Goal: Transaction & Acquisition: Book appointment/travel/reservation

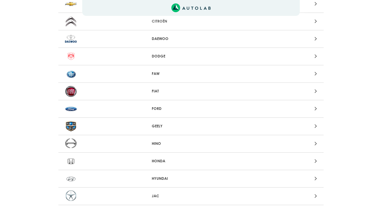
scroll to position [175, 0]
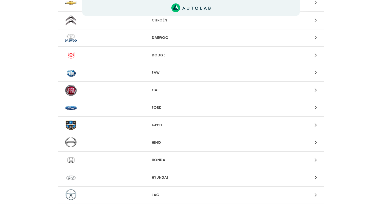
click at [318, 91] on div at bounding box center [277, 90] width 87 height 7
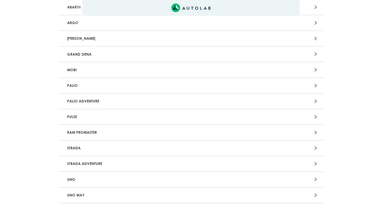
scroll to position [137, 0]
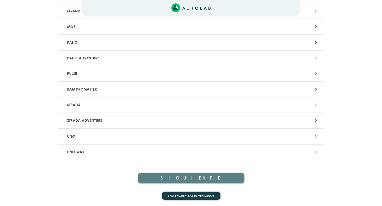
click at [318, 141] on div "UNO" at bounding box center [190, 137] width 265 height 16
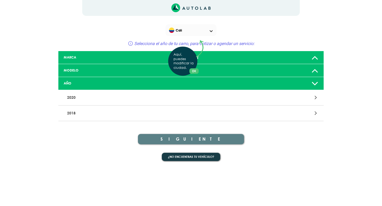
click at [316, 98] on div "Aquí, puedes modificar la ciudad. OK .aex,.bex{fill:none!important;stroke:#50c4…" at bounding box center [191, 103] width 382 height 206
click at [314, 99] on div at bounding box center [277, 97] width 87 height 7
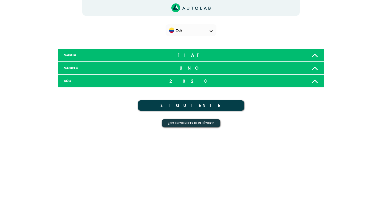
click at [204, 108] on button "SIGUIENTE" at bounding box center [191, 105] width 106 height 10
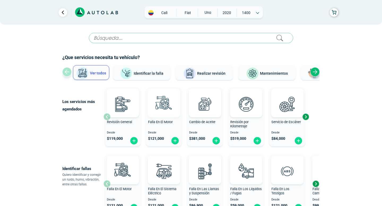
click at [167, 112] on img at bounding box center [163, 103] width 23 height 23
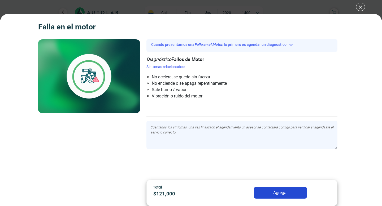
click at [361, 6] on div "Falla en el Motor Falla en el Motor Falla en el Motor" at bounding box center [191, 103] width 382 height 206
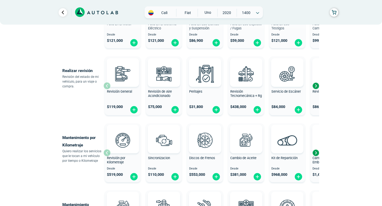
scroll to position [166, 0]
